Goal: Task Accomplishment & Management: Complete application form

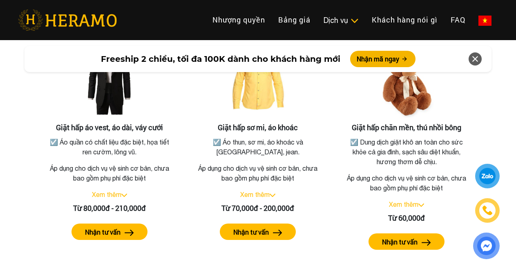
scroll to position [1576, 0]
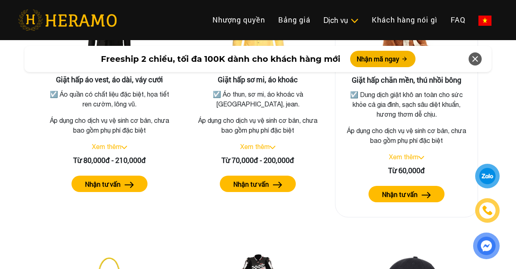
click at [411, 189] on label "Nhận tư vấn" at bounding box center [400, 194] width 36 height 10
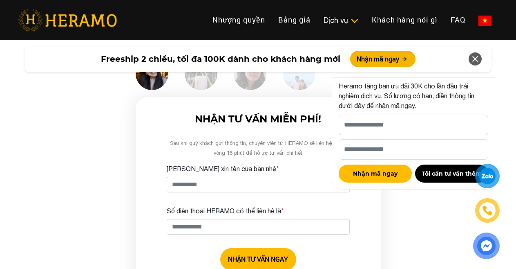
scroll to position [2243, 0]
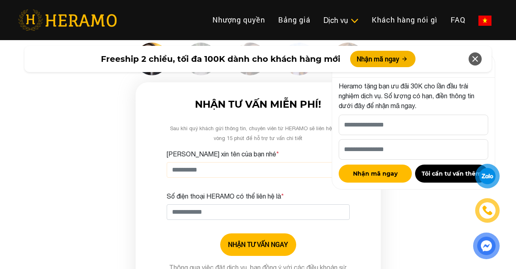
click at [207, 162] on input "[PERSON_NAME] xin tên của bạn nhé *" at bounding box center [258, 170] width 183 height 16
type input "**********"
click at [226, 204] on input "Số điện thoại HERAMO có thể liên hệ là *" at bounding box center [258, 212] width 183 height 16
type input "**********"
click at [270, 233] on button "NHẬN TƯ VẤN NGAY" at bounding box center [258, 244] width 76 height 22
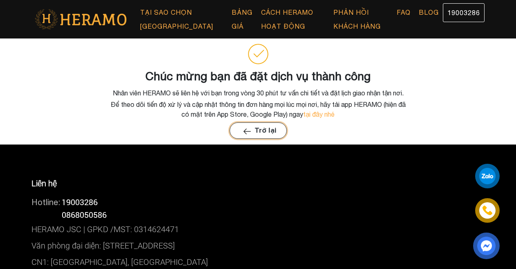
click at [265, 134] on button "Trở lại" at bounding box center [258, 130] width 57 height 16
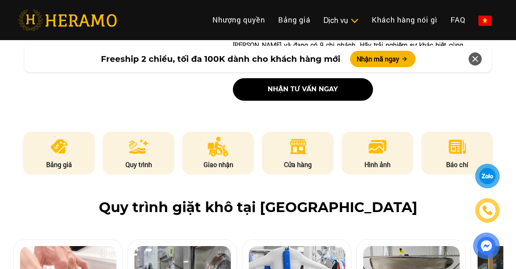
scroll to position [327, 0]
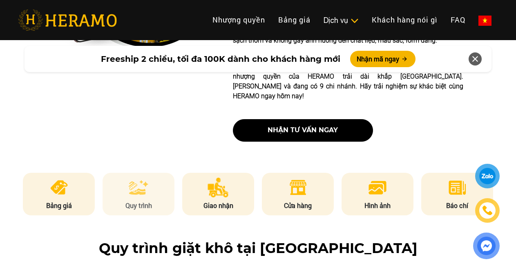
click at [133, 177] on img at bounding box center [139, 187] width 20 height 20
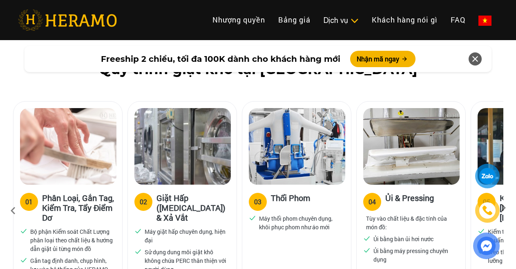
scroll to position [547, 0]
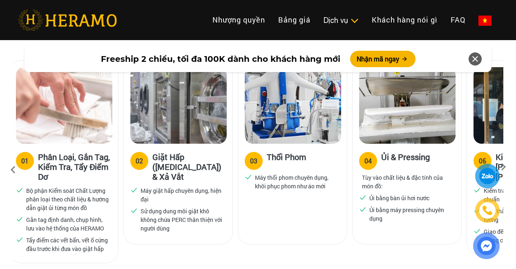
drag, startPoint x: 256, startPoint y: 162, endPoint x: 101, endPoint y: 150, distance: 154.6
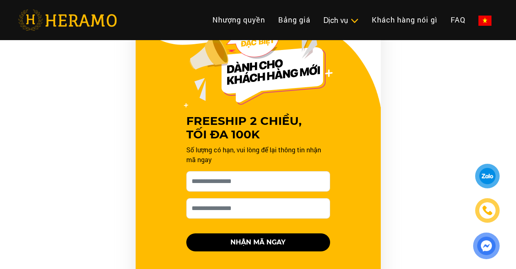
scroll to position [833, 0]
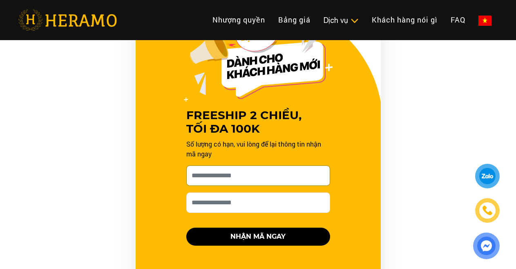
click at [216, 168] on input "[PERSON_NAME] xin tên của bạn nhé *" at bounding box center [258, 175] width 144 height 20
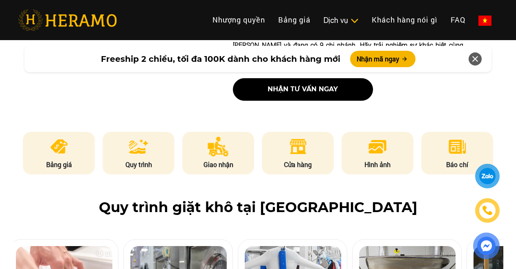
scroll to position [532, 0]
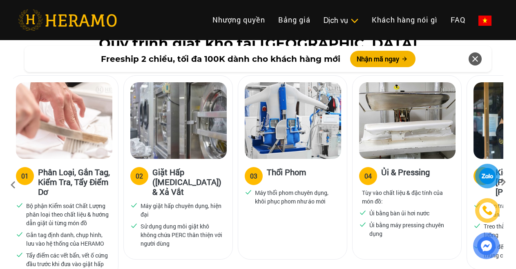
click at [495, 207] on div at bounding box center [487, 210] width 15 height 15
click at [488, 170] on div at bounding box center [488, 176] width 16 height 16
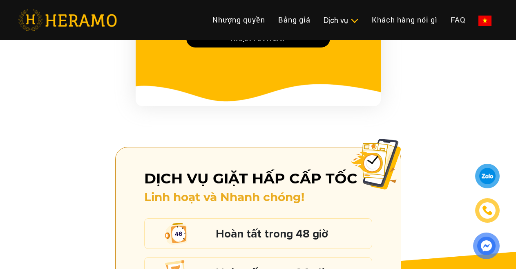
scroll to position [1104, 0]
